Goal: Task Accomplishment & Management: Manage account settings

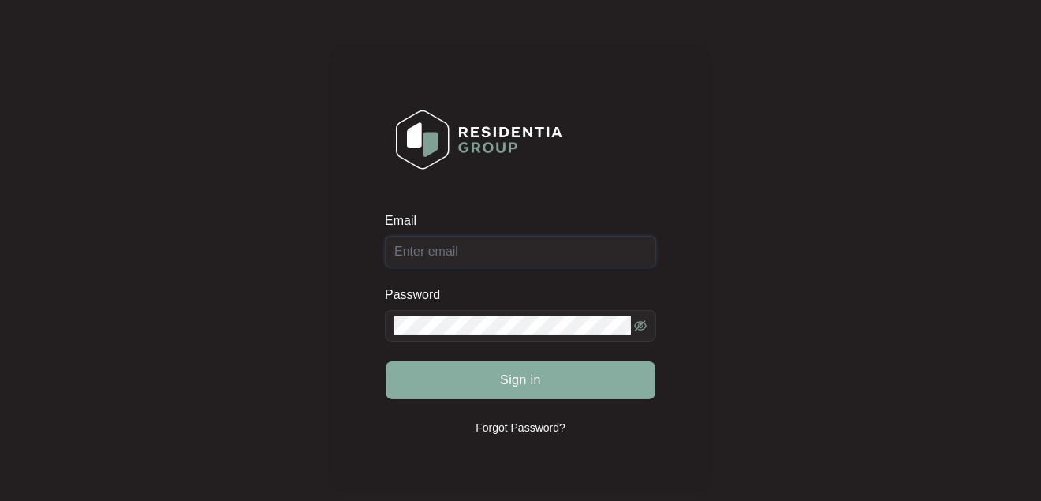
type input "[EMAIL_ADDRESS][DOMAIN_NAME]"
click at [526, 385] on span "Sign in" at bounding box center [520, 380] width 41 height 19
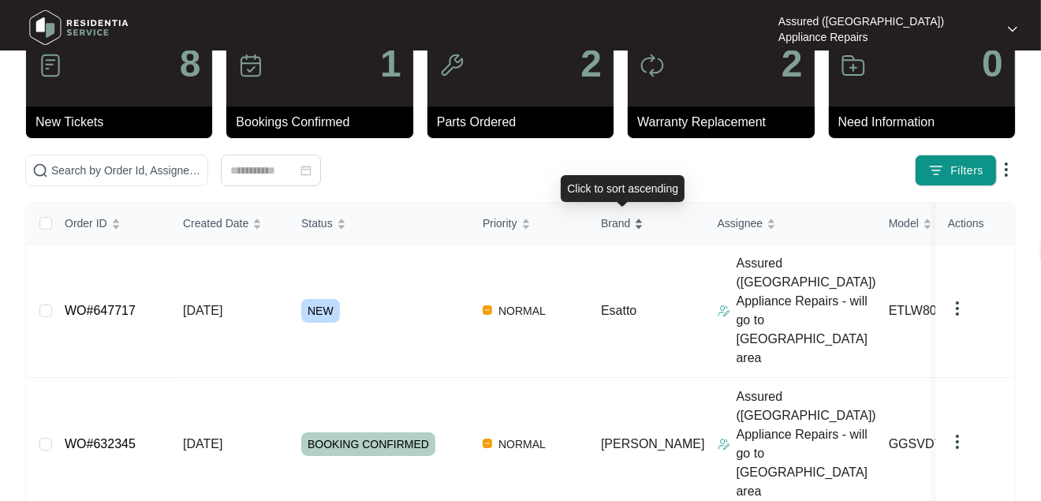
scroll to position [79, 0]
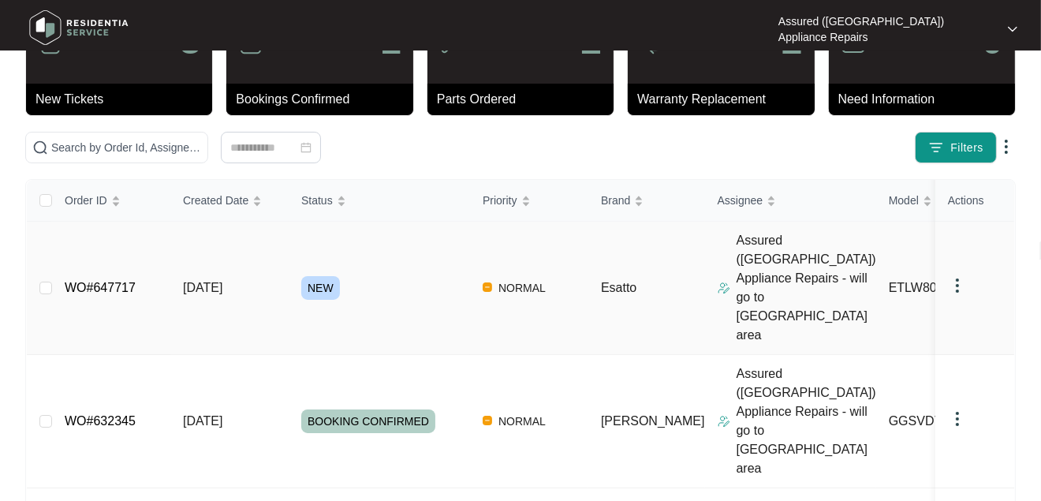
click at [80, 281] on link "WO#647717" at bounding box center [100, 287] width 71 height 13
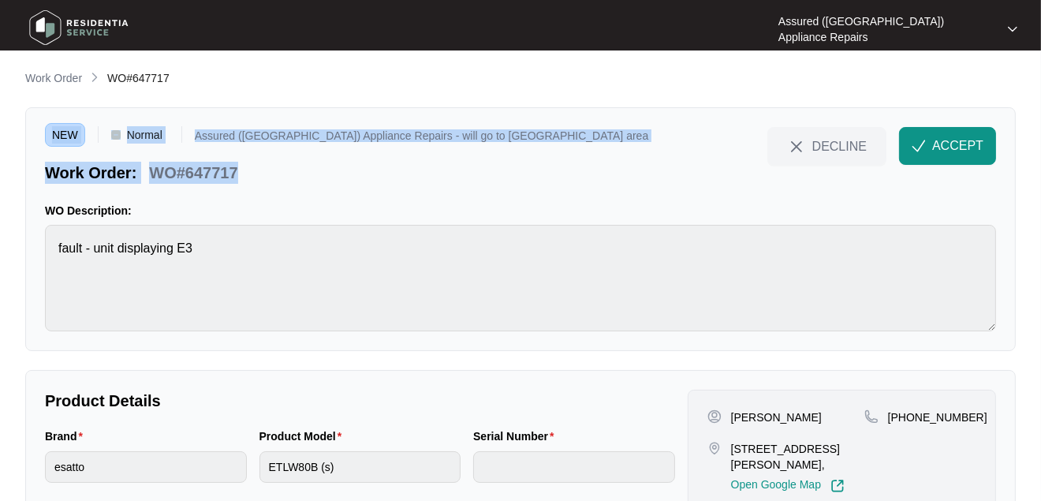
drag, startPoint x: 398, startPoint y: 99, endPoint x: 375, endPoint y: -12, distance: 113.6
click at [375, 0] on html "**********" at bounding box center [520, 310] width 1041 height 621
drag, startPoint x: 375, startPoint y: -12, endPoint x: 584, endPoint y: 85, distance: 229.7
click at [584, 85] on div "Work Order WO#647717" at bounding box center [520, 78] width 991 height 19
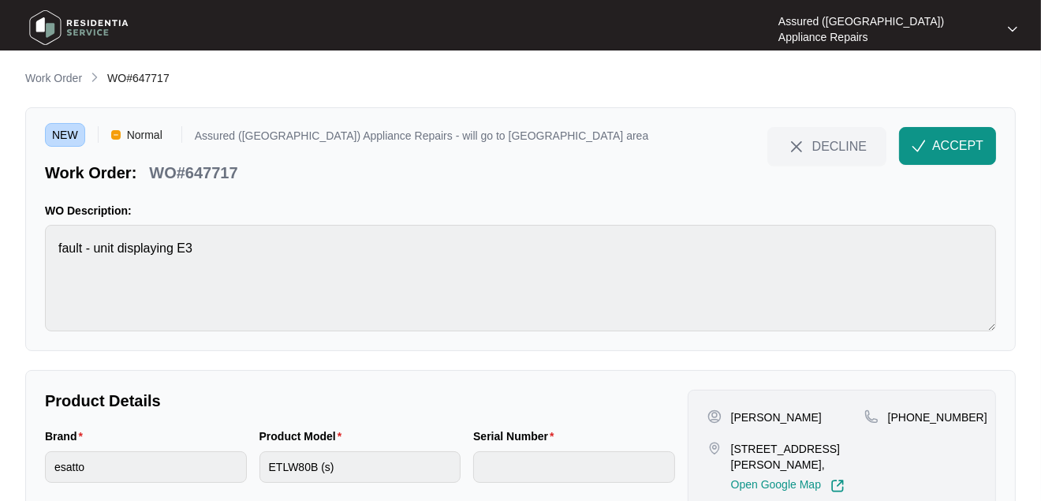
click at [676, 105] on div "**********" at bounding box center [520, 332] width 991 height 526
click at [47, 77] on p "Work Order" at bounding box center [53, 78] width 57 height 16
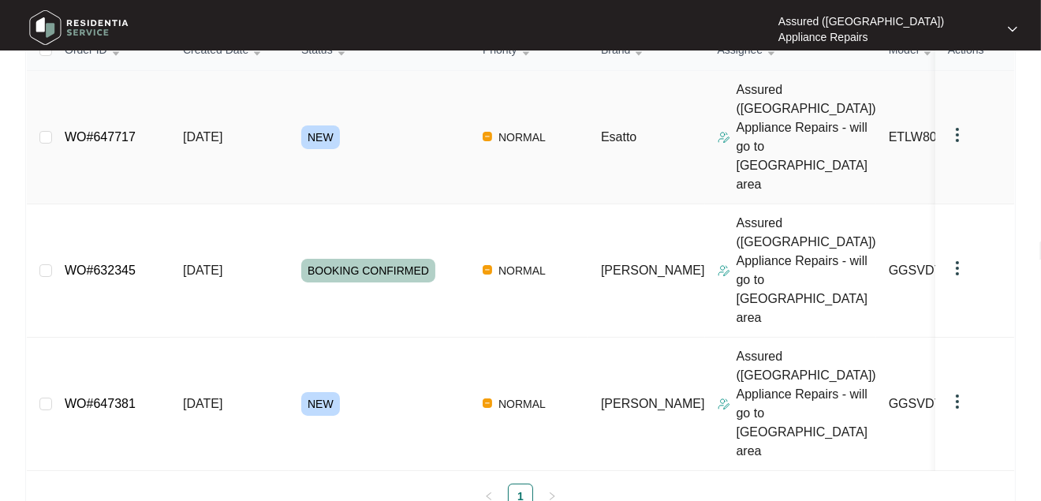
scroll to position [230, 0]
click at [92, 396] on link "WO#647381" at bounding box center [100, 402] width 71 height 13
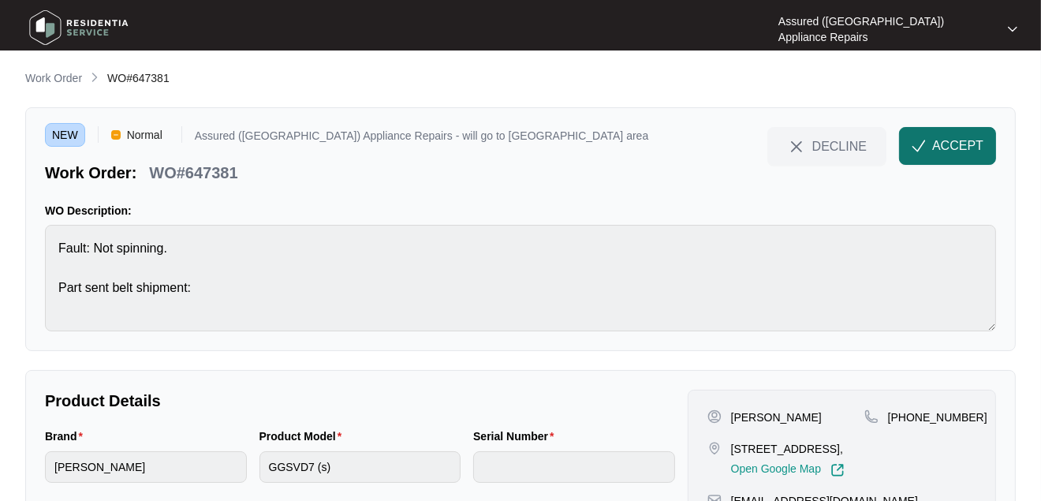
click at [964, 140] on span "ACCEPT" at bounding box center [957, 145] width 51 height 19
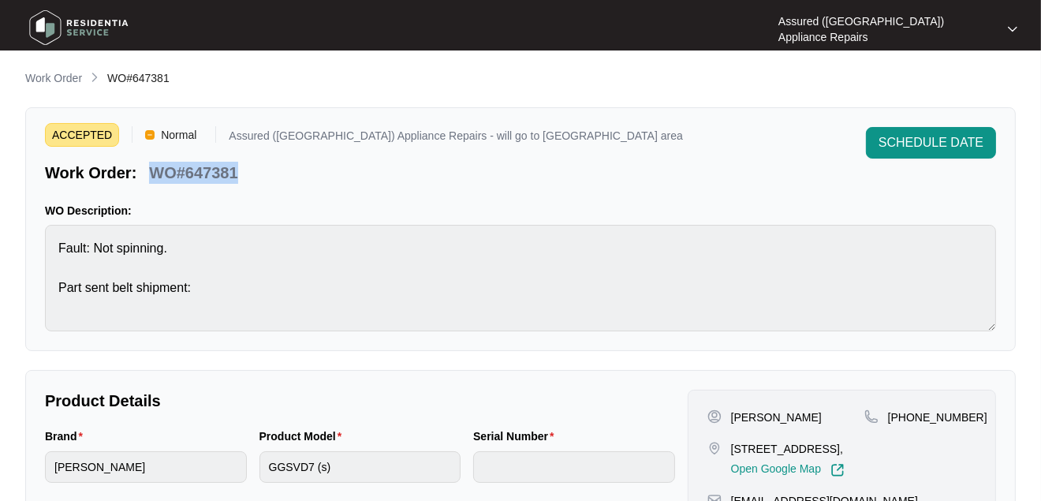
drag, startPoint x: 149, startPoint y: 170, endPoint x: 252, endPoint y: 177, distance: 102.8
click at [252, 177] on div "Work Order: WO#647381" at bounding box center [364, 170] width 638 height 28
drag, startPoint x: 212, startPoint y: 181, endPoint x: 171, endPoint y: 159, distance: 46.2
click at [212, 181] on p "WO#647381" at bounding box center [193, 173] width 88 height 22
drag, startPoint x: 105, startPoint y: 72, endPoint x: 171, endPoint y: 76, distance: 66.4
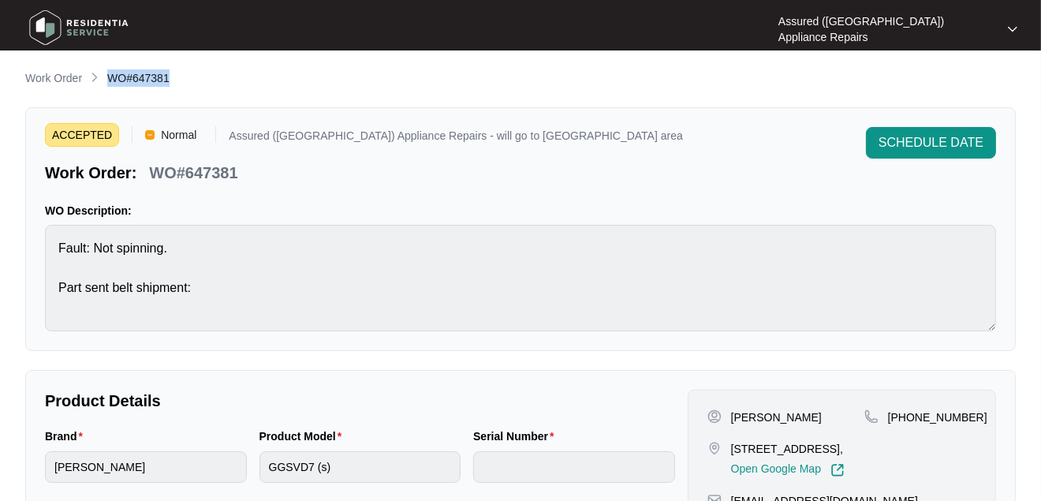
click at [171, 76] on div "Work Order WO#647381" at bounding box center [520, 78] width 991 height 19
copy span "WO#647381"
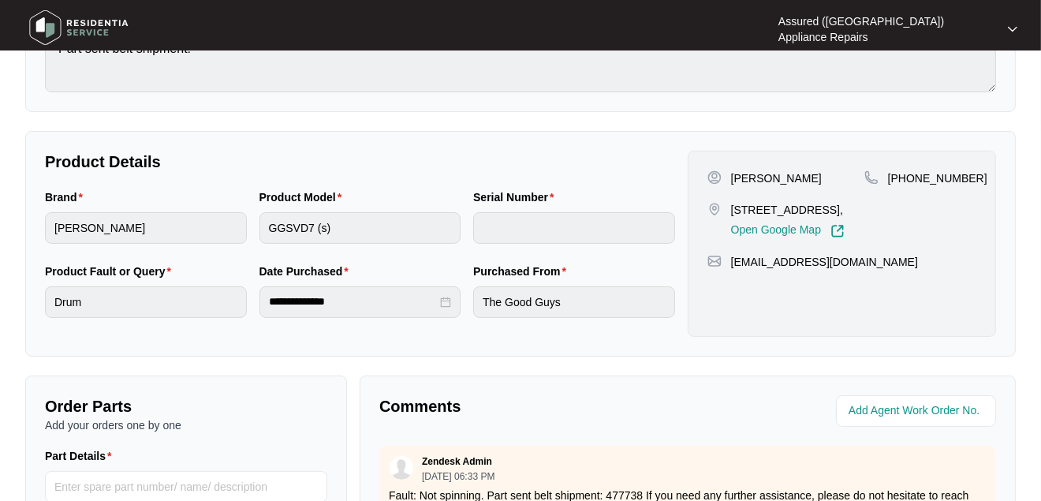
scroll to position [237, 0]
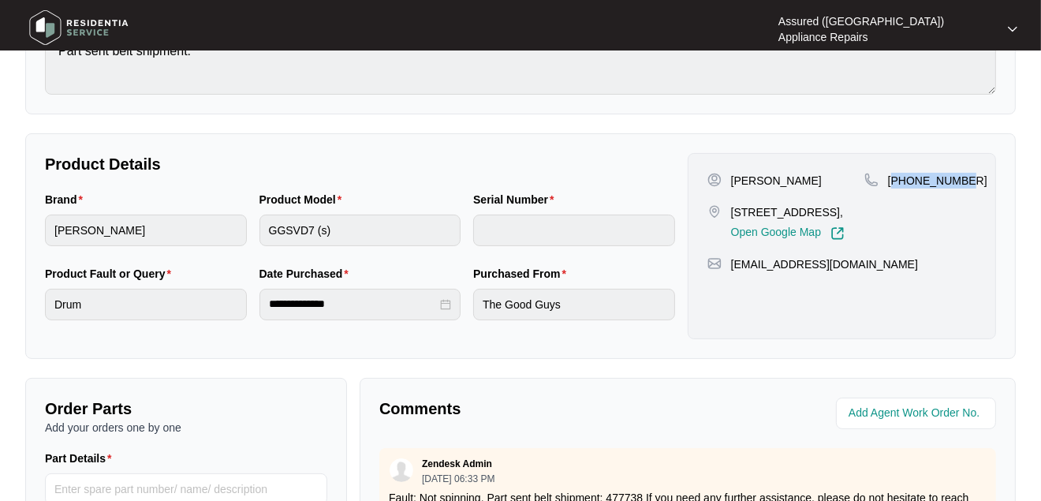
drag, startPoint x: 895, startPoint y: 179, endPoint x: 971, endPoint y: 187, distance: 76.1
click at [971, 187] on div "[PHONE_NUMBER]" at bounding box center [921, 181] width 112 height 16
copy p "61404518857"
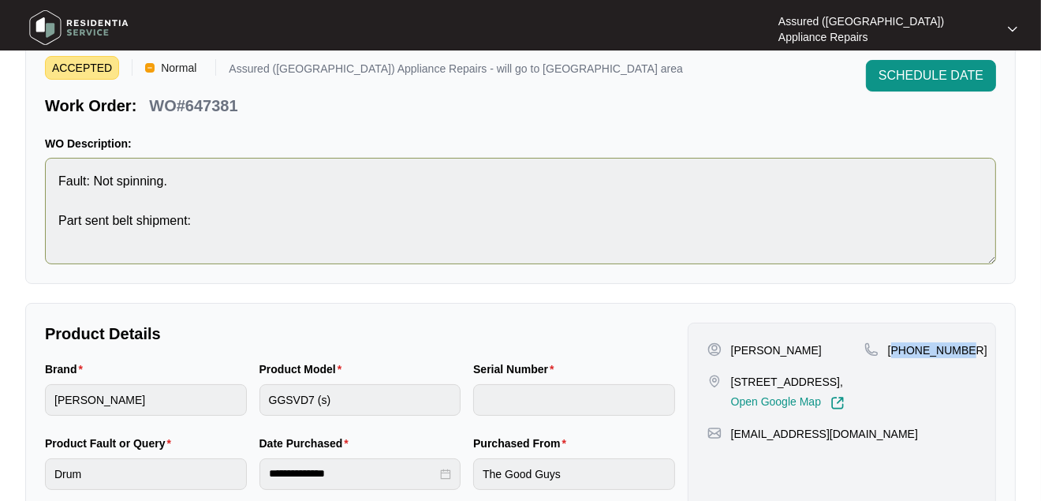
scroll to position [0, 0]
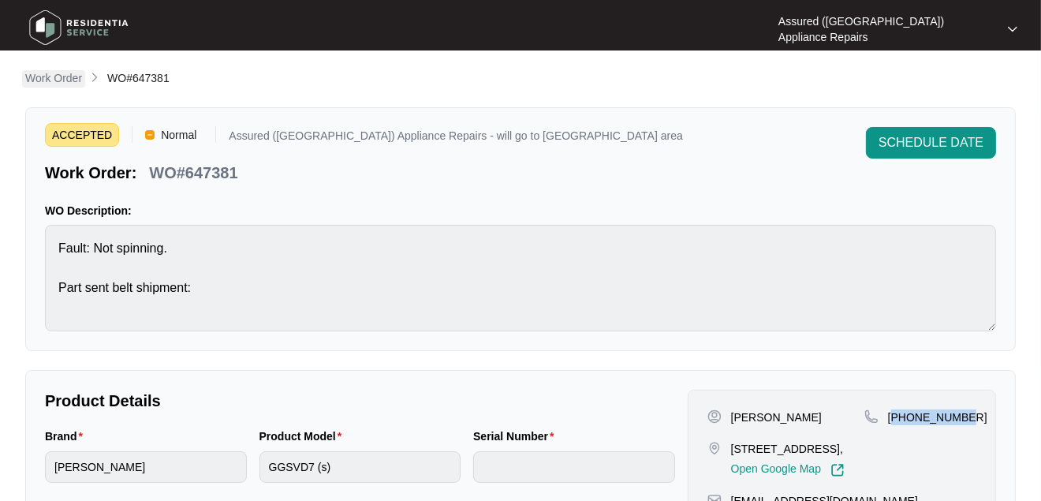
click at [47, 76] on p "Work Order" at bounding box center [53, 78] width 57 height 16
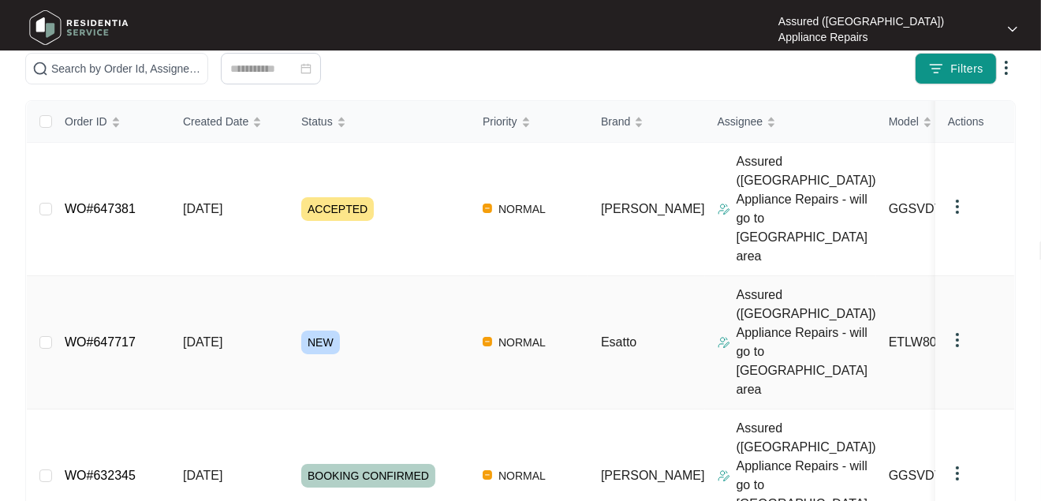
scroll to position [230, 0]
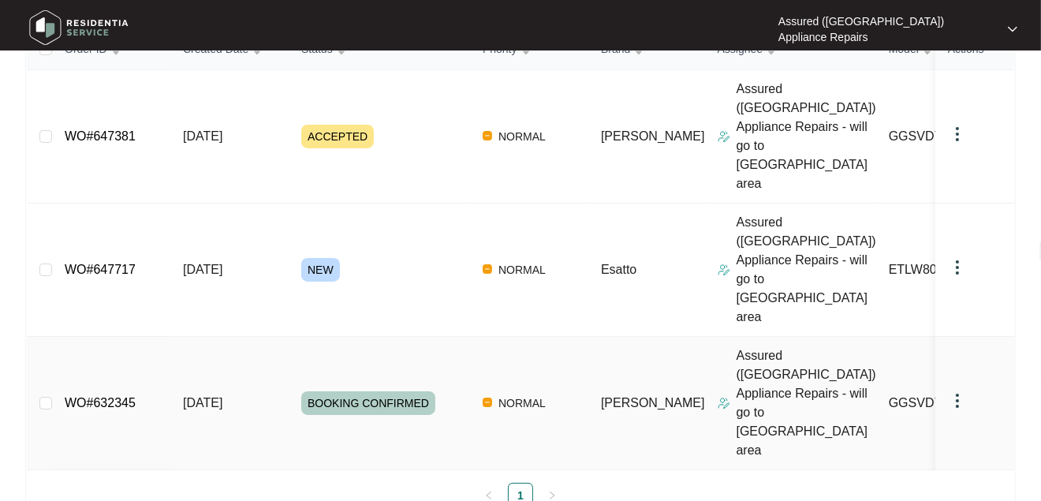
click at [98, 396] on link "WO#632345" at bounding box center [100, 402] width 71 height 13
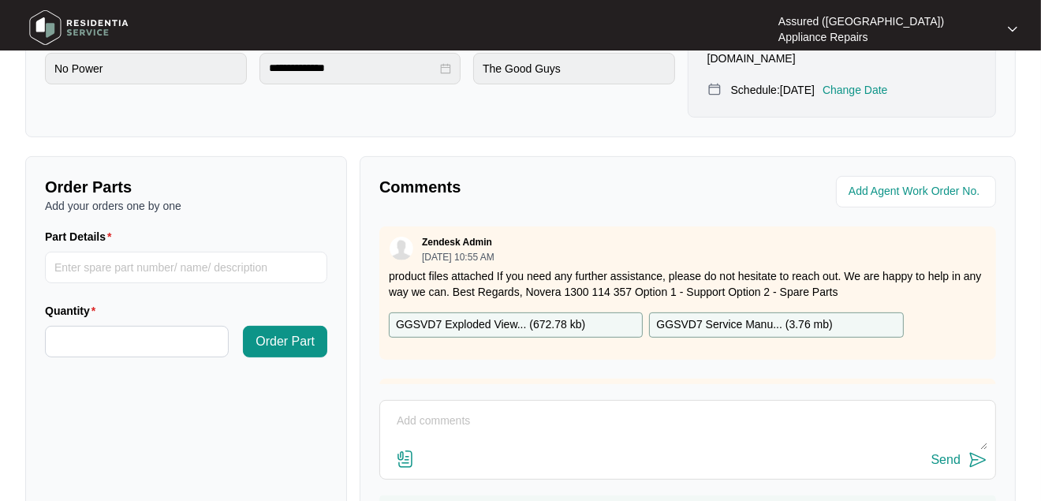
scroll to position [552, 0]
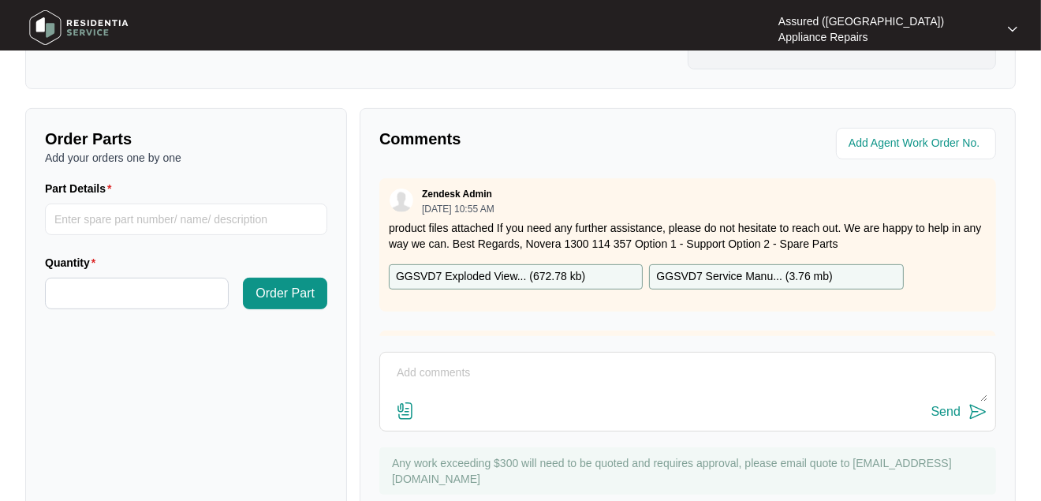
click at [408, 360] on textarea at bounding box center [687, 380] width 599 height 41
type textarea "Job has been completed, Invoice to be sent asap."
click at [973, 402] on img at bounding box center [978, 411] width 19 height 19
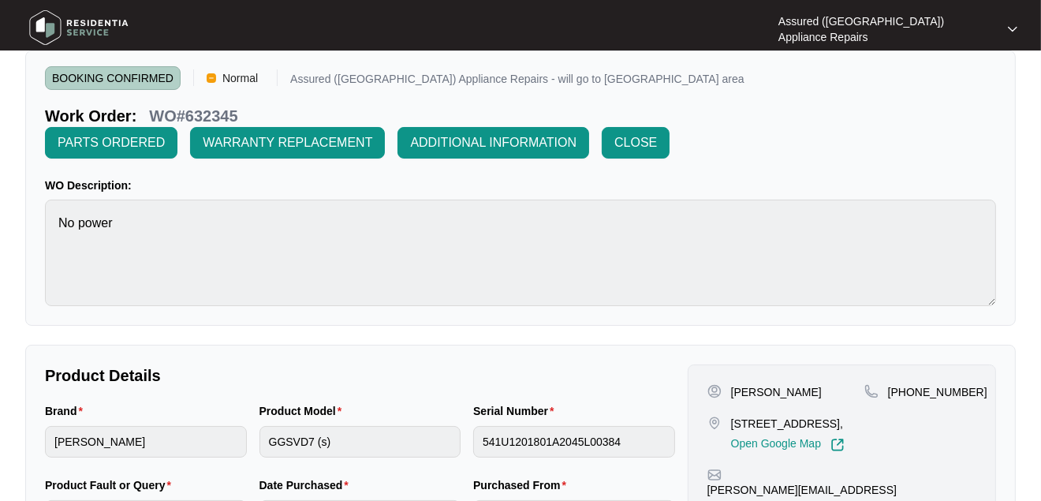
scroll to position [0, 0]
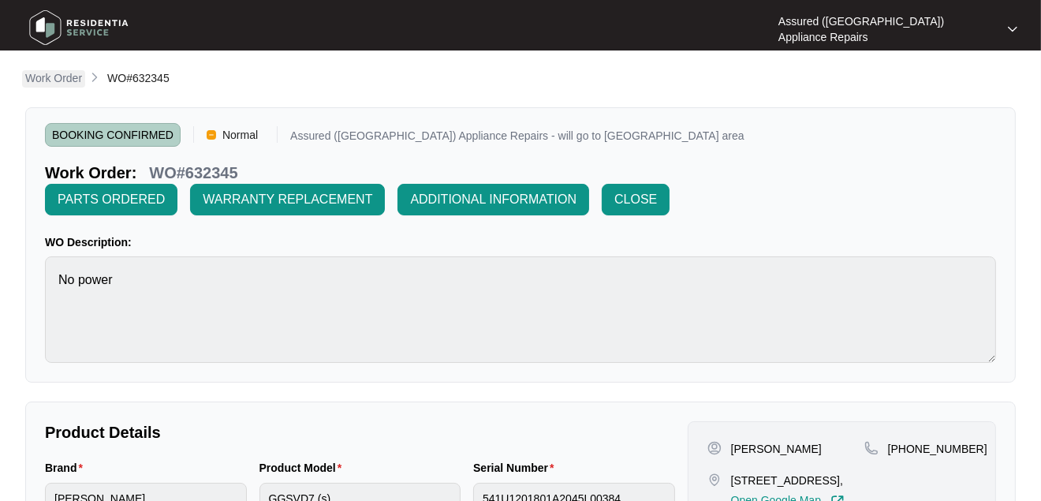
click at [61, 73] on p "Work Order" at bounding box center [53, 78] width 57 height 16
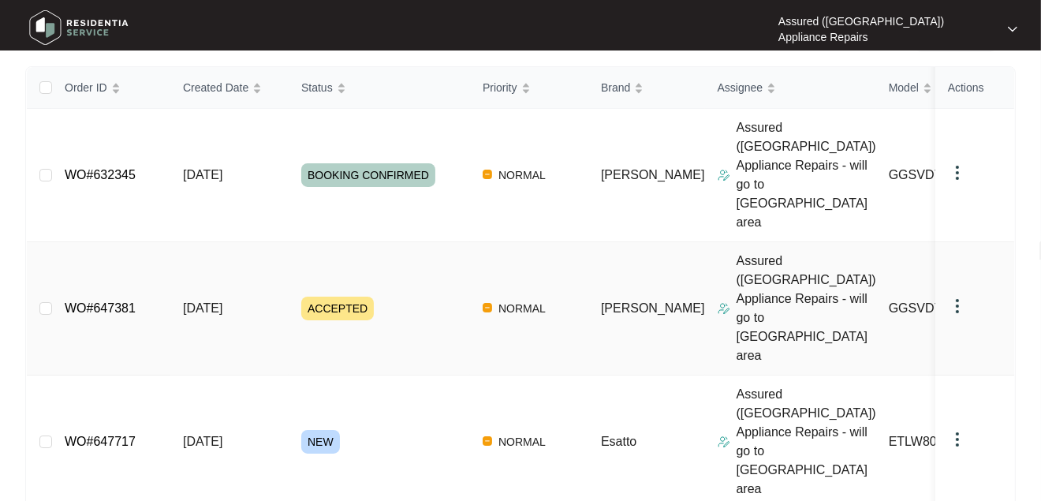
scroll to position [230, 0]
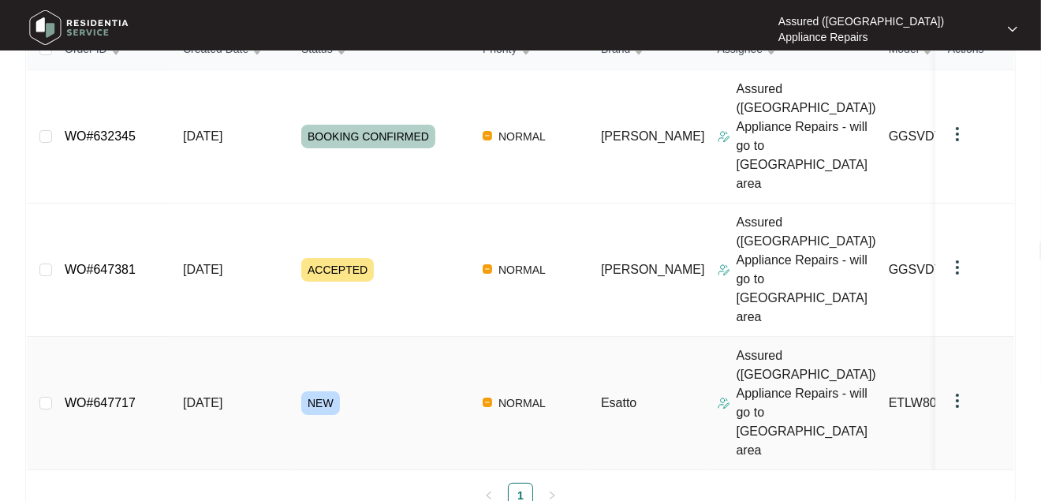
click at [103, 396] on link "WO#647717" at bounding box center [100, 402] width 71 height 13
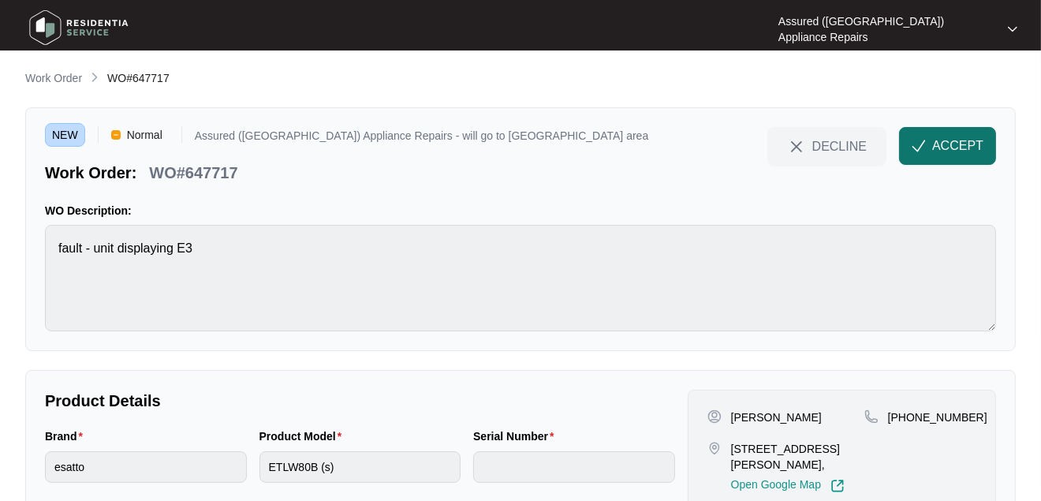
click at [960, 144] on span "ACCEPT" at bounding box center [957, 145] width 51 height 19
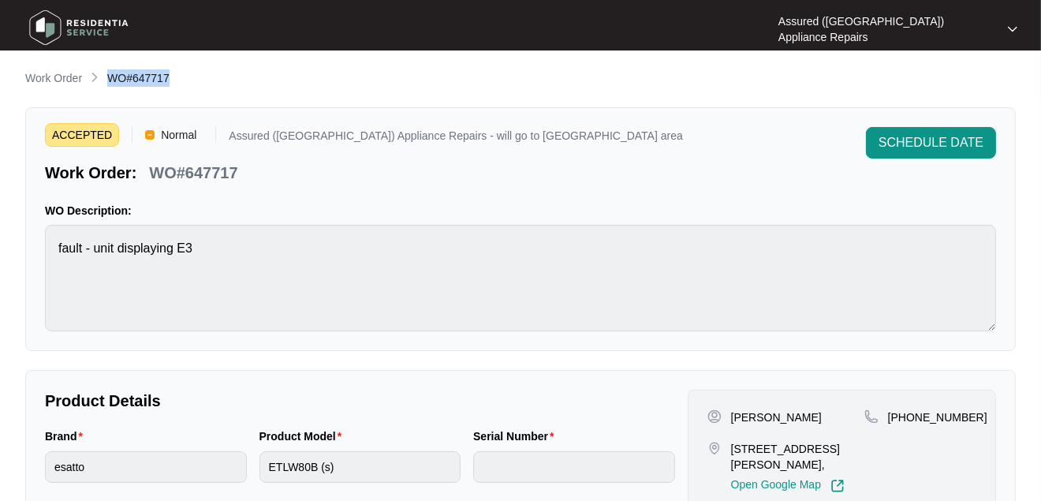
drag, startPoint x: 107, startPoint y: 74, endPoint x: 180, endPoint y: 79, distance: 72.7
click at [180, 79] on div "Work Order WO#647717" at bounding box center [520, 78] width 991 height 19
copy span "WO#647717"
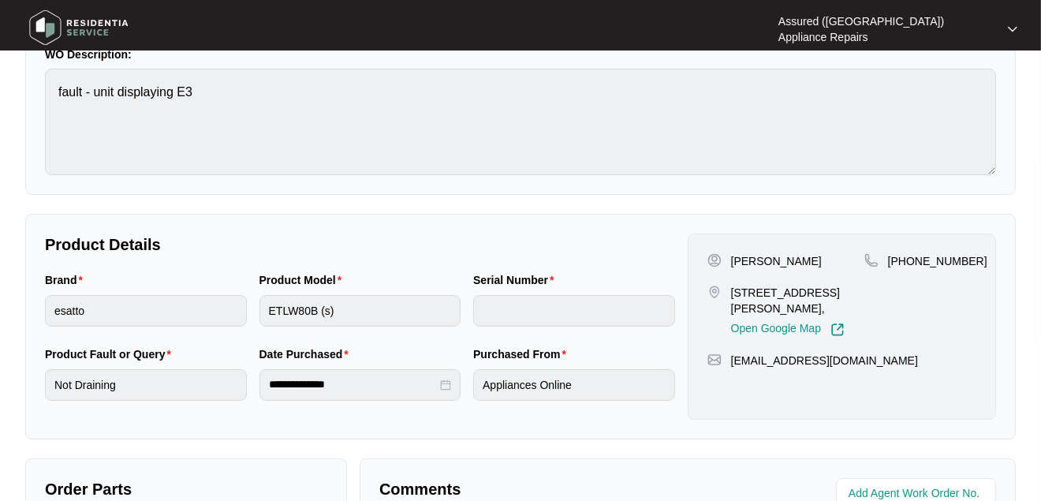
scroll to position [158, 0]
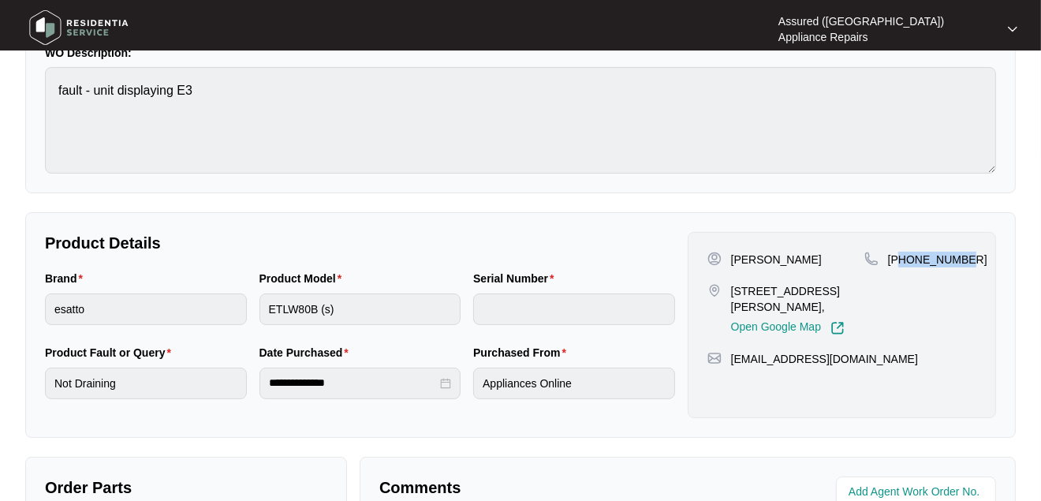
drag, startPoint x: 901, startPoint y: 259, endPoint x: 966, endPoint y: 256, distance: 64.7
click at [966, 256] on div "[PHONE_NUMBER]" at bounding box center [921, 260] width 112 height 16
copy p "1455943054"
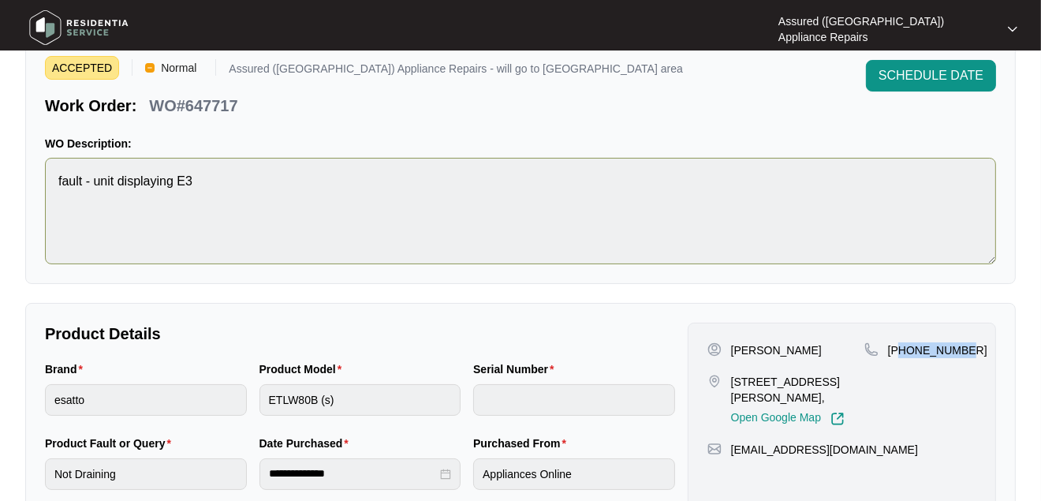
scroll to position [0, 0]
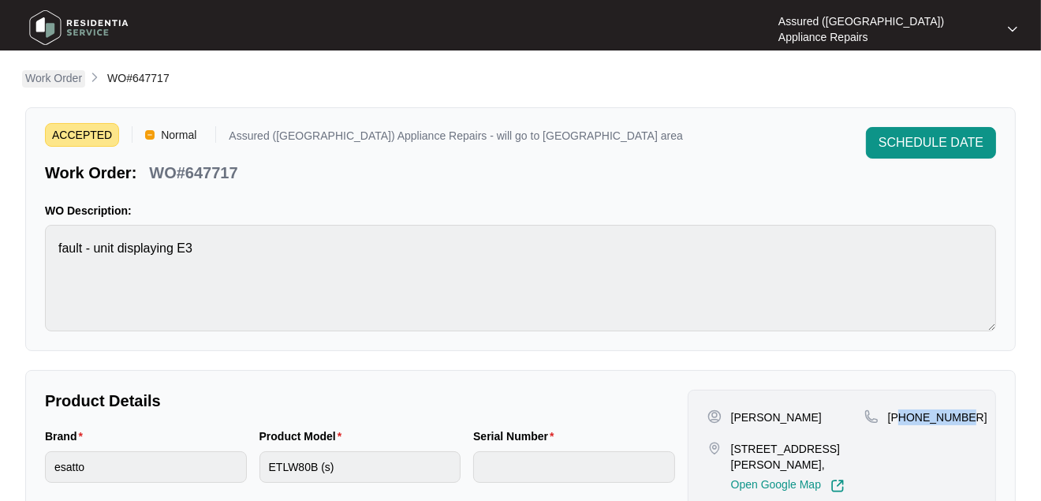
click at [56, 74] on p "Work Order" at bounding box center [53, 78] width 57 height 16
